Goal: Transaction & Acquisition: Download file/media

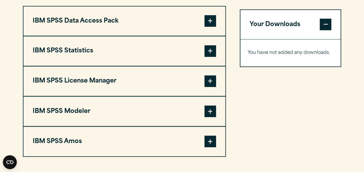
scroll to position [457, 0]
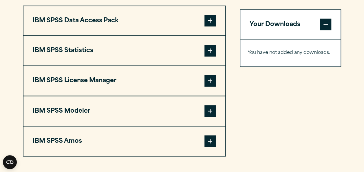
click at [213, 57] on span at bounding box center [211, 51] width 12 height 12
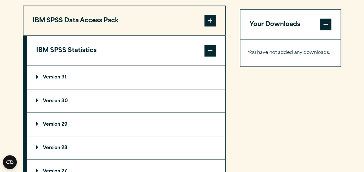
click at [87, 112] on summary "Version 30" at bounding box center [126, 100] width 199 height 23
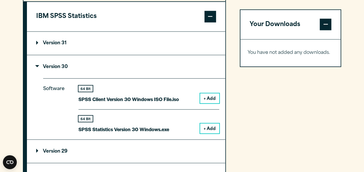
scroll to position [498, 0]
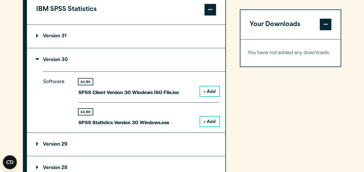
click at [218, 126] on button "+ Add" at bounding box center [209, 121] width 19 height 10
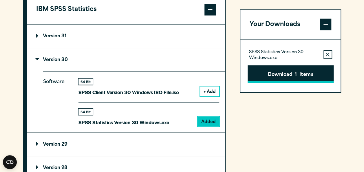
click at [309, 77] on button "Download 1 Items" at bounding box center [291, 74] width 86 height 18
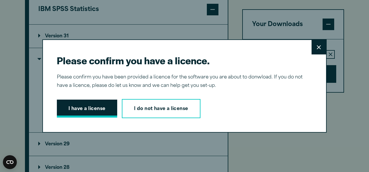
click at [90, 108] on button "I have a license" at bounding box center [87, 109] width 60 height 18
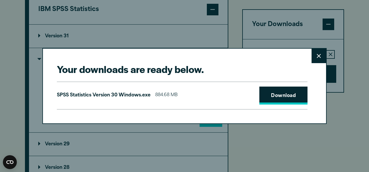
click at [278, 96] on link "Download" at bounding box center [283, 96] width 48 height 18
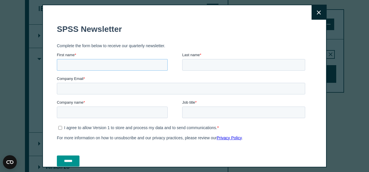
click at [71, 62] on input "First name *" at bounding box center [112, 65] width 111 height 12
type input "**********"
click at [194, 65] on input "Last name *" at bounding box center [243, 65] width 123 height 12
type input "**********"
click at [112, 91] on input "Company Email *" at bounding box center [181, 89] width 248 height 12
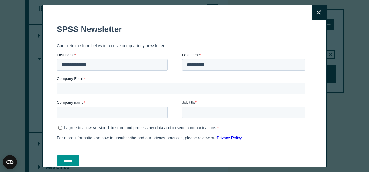
type input "**********"
click at [105, 113] on input "Company name *" at bounding box center [112, 113] width 111 height 12
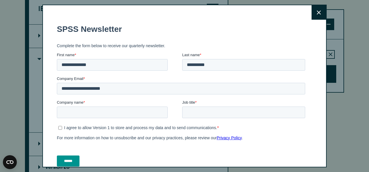
click at [312, 17] on button "Close" at bounding box center [318, 12] width 14 height 14
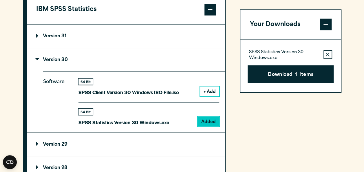
click at [355, 96] on div "Close" at bounding box center [182, 86] width 364 height 172
